Goal: Transaction & Acquisition: Purchase product/service

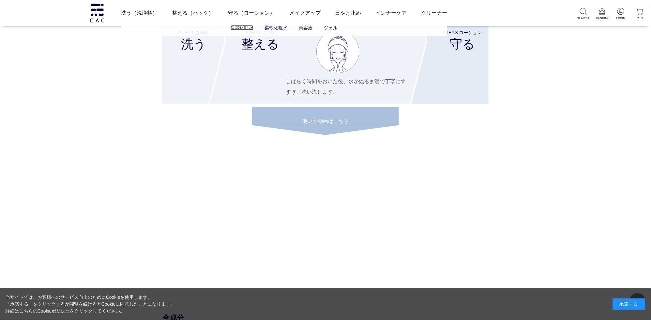
click at [246, 26] on link "保湿化粧水" at bounding box center [241, 27] width 23 height 5
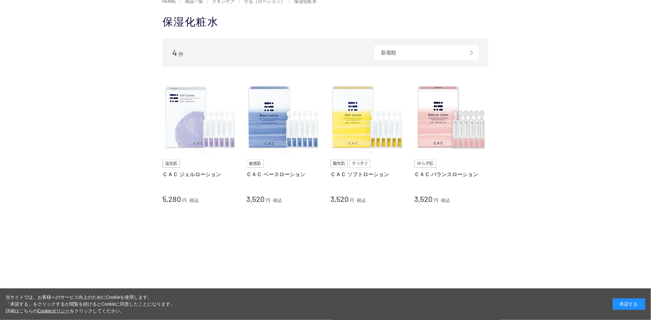
scroll to position [68, 0]
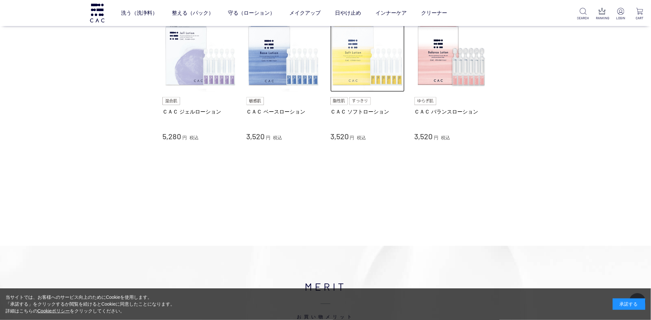
click at [364, 66] on img at bounding box center [367, 55] width 74 height 74
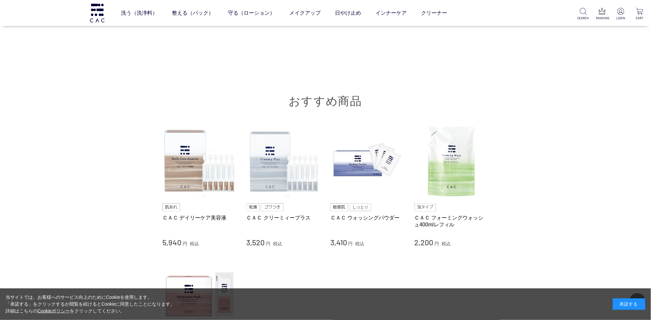
scroll to position [4151, 0]
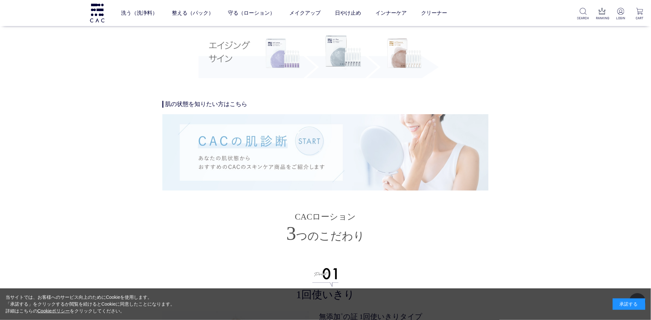
scroll to position [1362, 0]
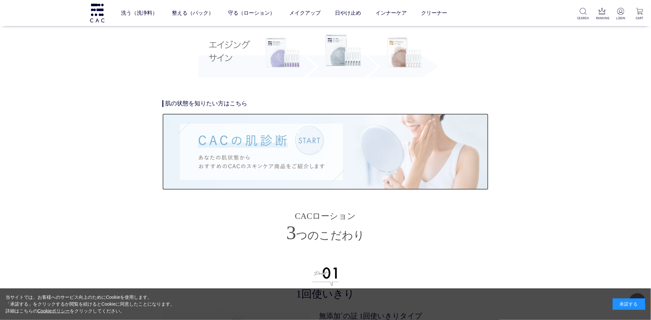
click at [313, 189] on img at bounding box center [325, 151] width 326 height 76
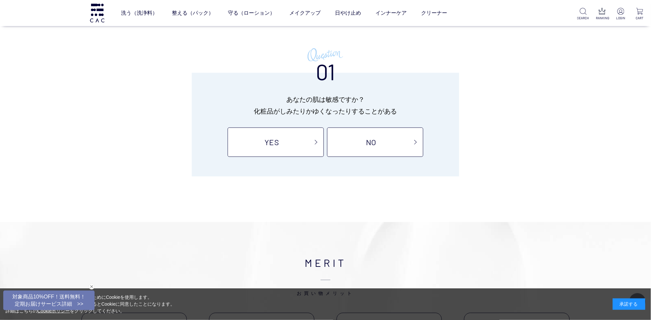
scroll to position [68, 0]
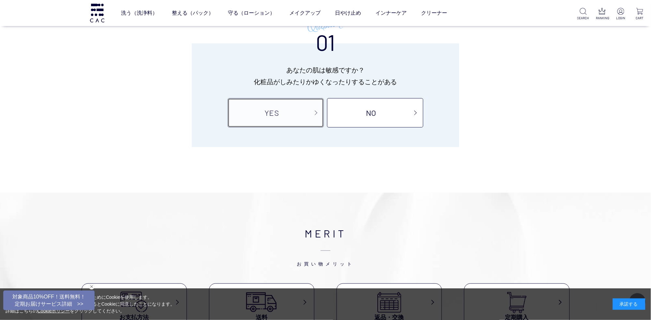
click at [260, 108] on link "YES" at bounding box center [276, 112] width 96 height 29
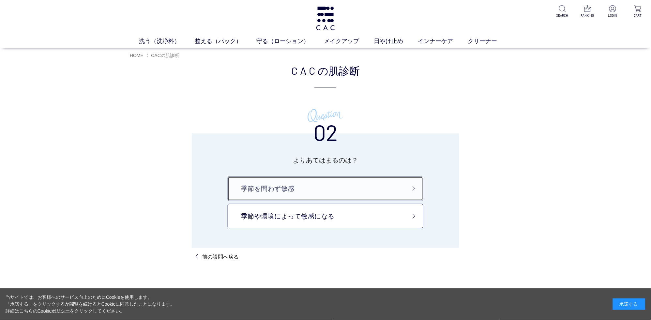
click at [394, 198] on link "季節を問わず敏感" at bounding box center [326, 188] width 196 height 24
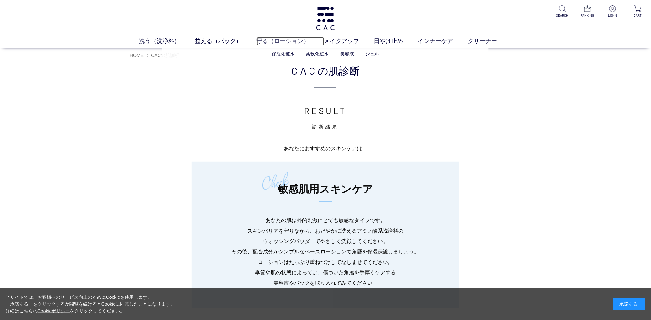
click at [258, 37] on link "守る（ローション）" at bounding box center [290, 41] width 67 height 9
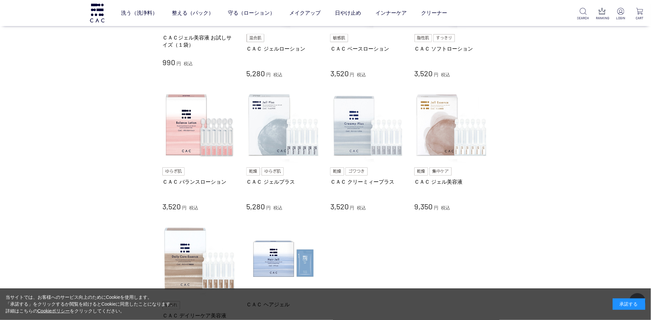
scroll to position [103, 0]
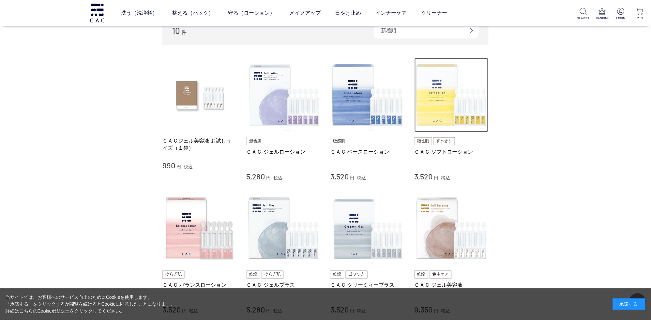
click at [459, 114] on img at bounding box center [451, 95] width 74 height 74
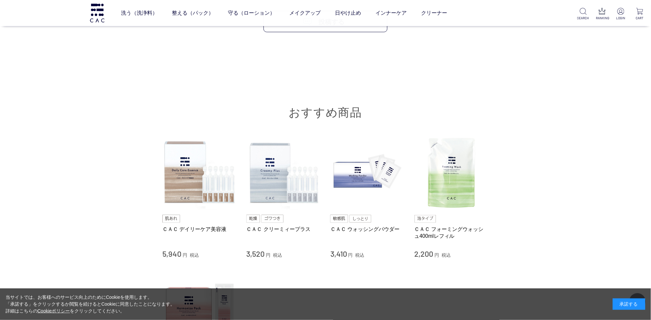
scroll to position [4151, 0]
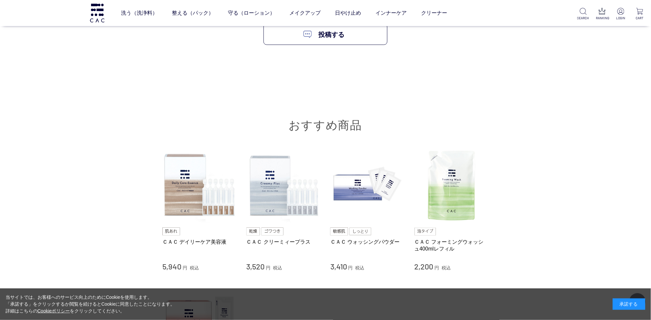
scroll to position [4209, 0]
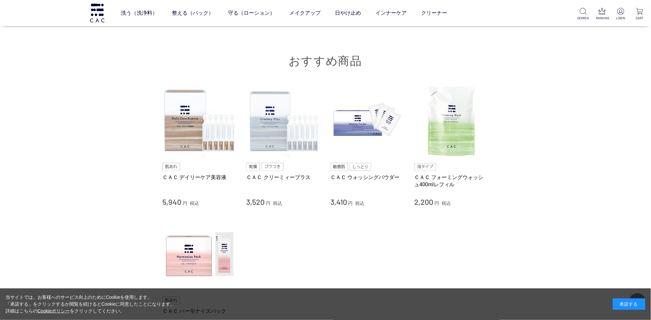
scroll to position [4175, 0]
